Goal: Check status: Check status

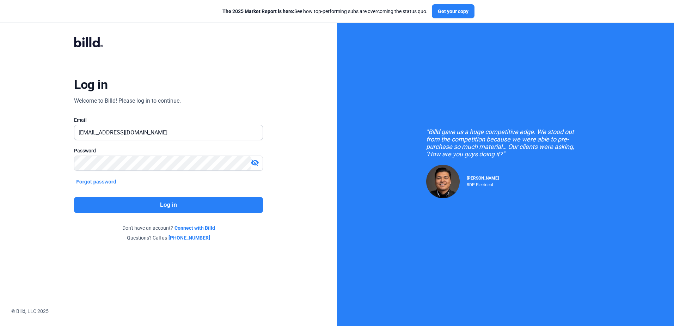
click at [134, 200] on button "Log in" at bounding box center [168, 205] width 189 height 16
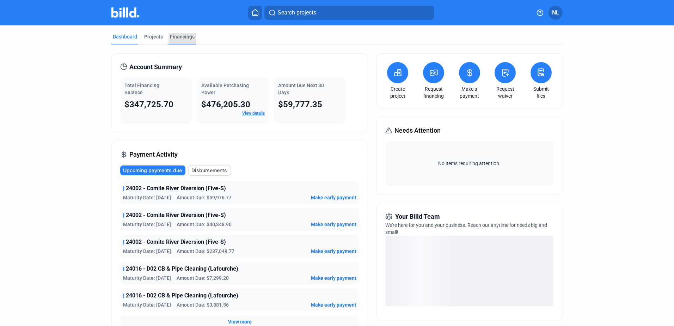
click at [179, 36] on div "Financings" at bounding box center [182, 36] width 25 height 7
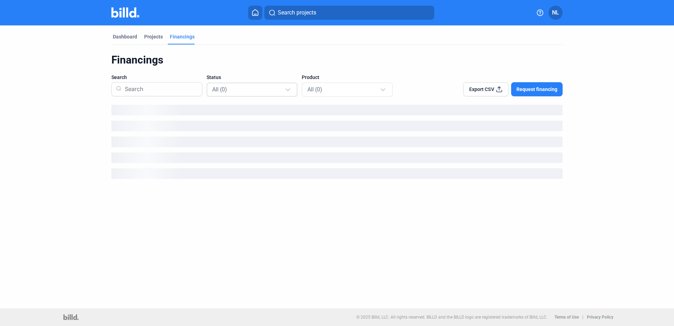
click at [249, 87] on div "All (0)" at bounding box center [248, 89] width 73 height 9
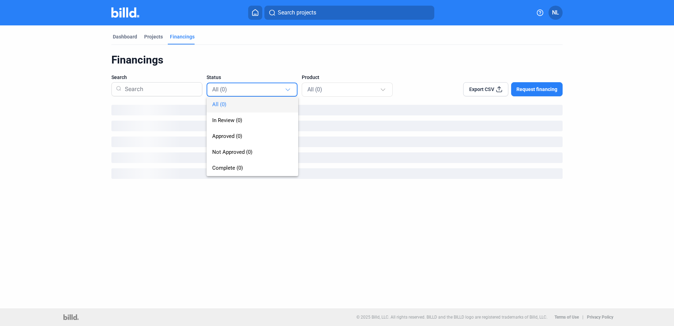
click at [197, 59] on div at bounding box center [337, 163] width 674 height 326
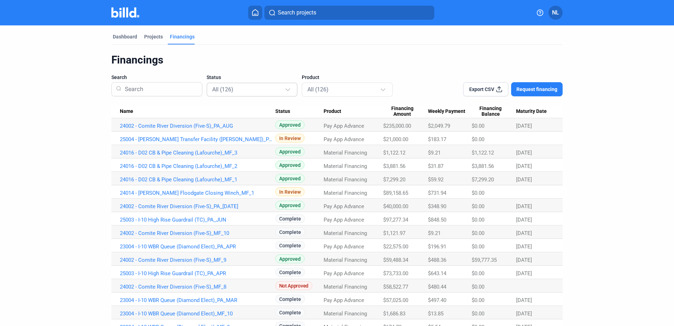
click at [230, 88] on mat-select-trigger "All (126)" at bounding box center [222, 89] width 21 height 7
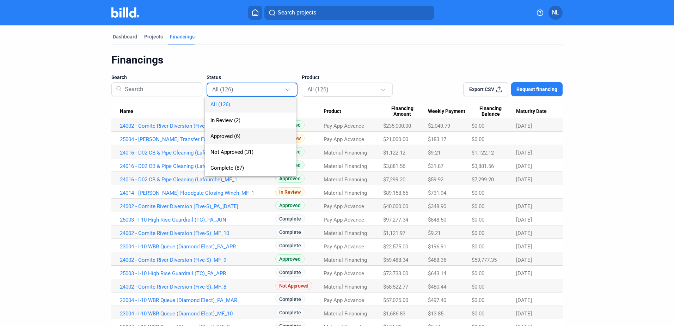
click at [237, 136] on span "Approved (6)" at bounding box center [226, 136] width 30 height 6
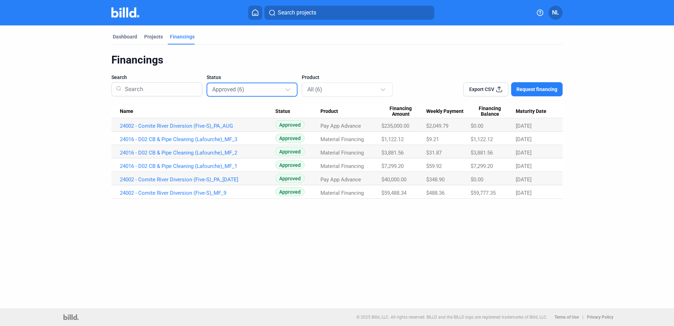
click at [107, 34] on div "Dashboard Projects Financings Financings Search Status Approved (6) Product All…" at bounding box center [337, 111] width 480 height 173
click at [129, 38] on div "Dashboard" at bounding box center [125, 36] width 24 height 7
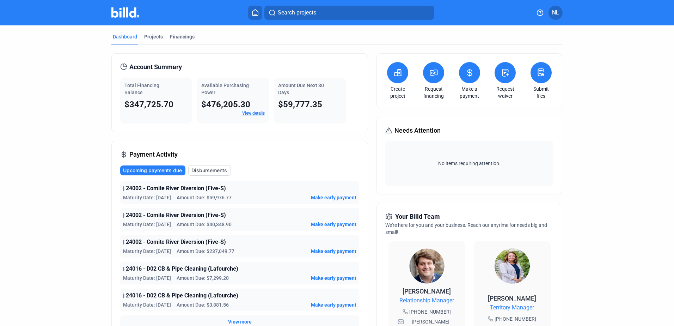
click at [243, 113] on link "View details" at bounding box center [253, 113] width 23 height 5
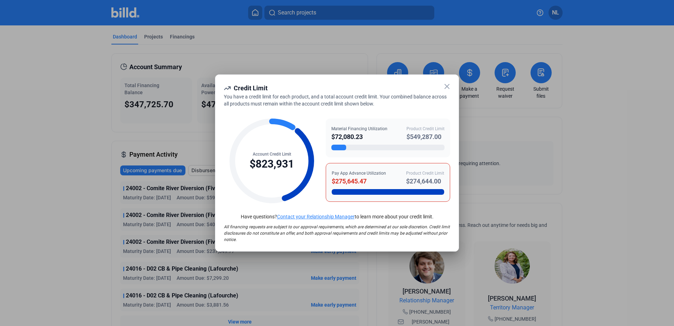
click at [349, 175] on div "Pay App Advance Utilization" at bounding box center [359, 173] width 54 height 6
click at [337, 176] on div "Pay App Advance Utilization" at bounding box center [359, 173] width 54 height 6
click at [358, 176] on div "Pay App Advance Utilization" at bounding box center [359, 173] width 54 height 6
click at [432, 173] on div "Product Credit Limit" at bounding box center [425, 173] width 38 height 6
click at [439, 173] on div "Product Credit Limit" at bounding box center [425, 173] width 38 height 6
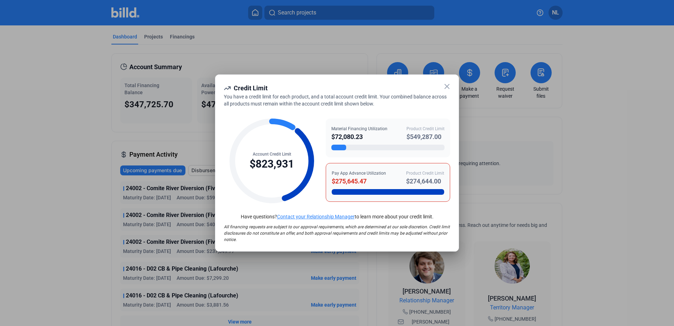
click at [449, 88] on icon at bounding box center [447, 86] width 8 height 8
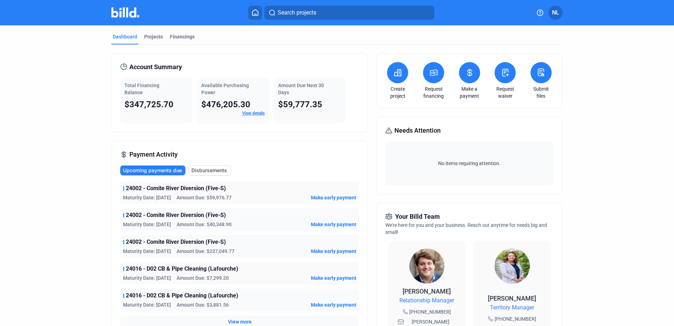
click at [622, 128] on dashboard "Dashboard Projects Financings Account Summary Total Financing Balance $347,725.…" at bounding box center [337, 269] width 607 height 488
